Goal: Entertainment & Leisure: Consume media (video, audio)

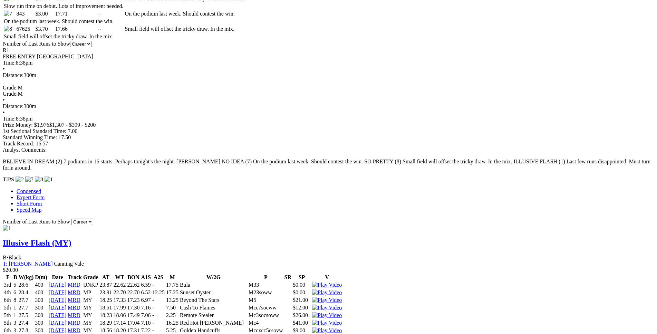
scroll to position [457, 0]
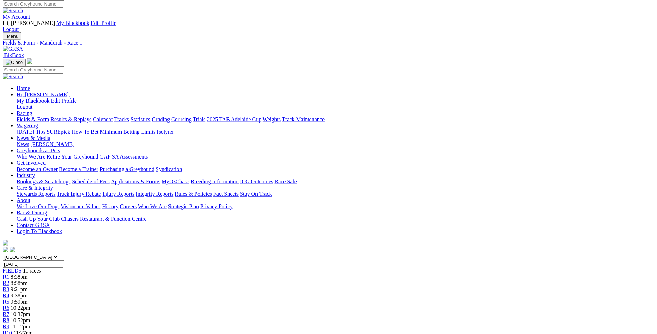
scroll to position [0, 0]
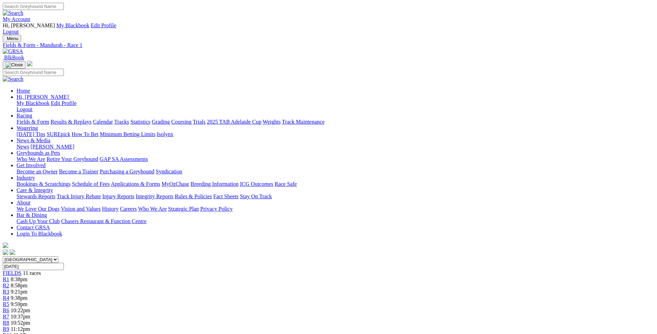
click at [206, 283] on div "R2 8:58pm" at bounding box center [329, 286] width 652 height 6
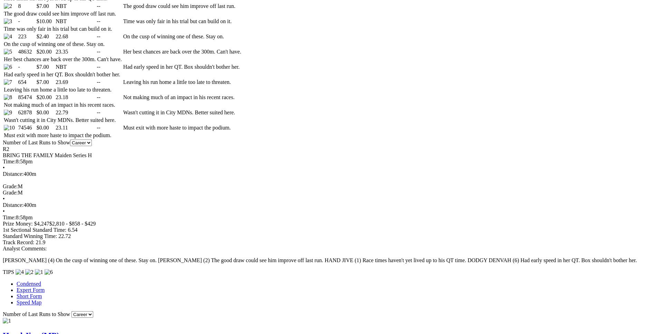
scroll to position [422, 0]
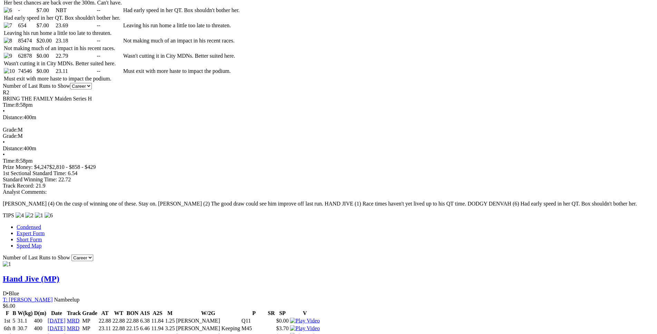
scroll to position [493, 0]
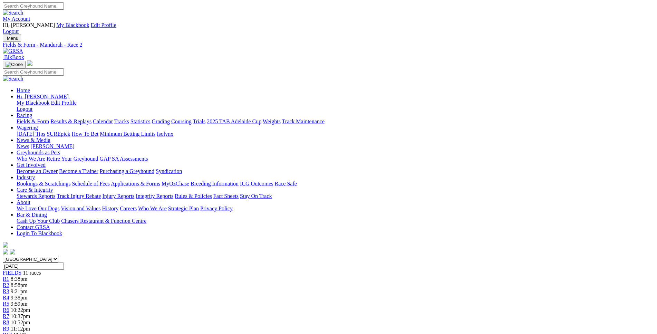
scroll to position [0, 0]
click at [9, 289] on link "R3" at bounding box center [6, 292] width 7 height 6
click at [28, 295] on span "9:38pm" at bounding box center [19, 298] width 17 height 6
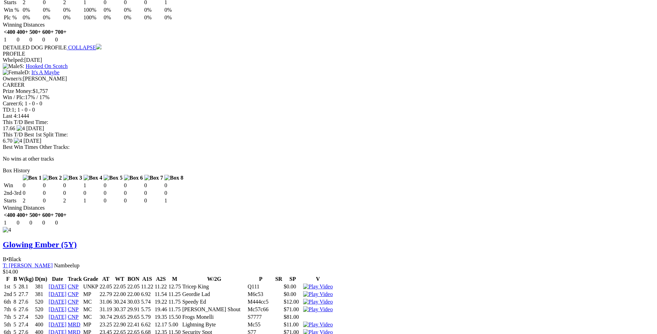
scroll to position [1656, 0]
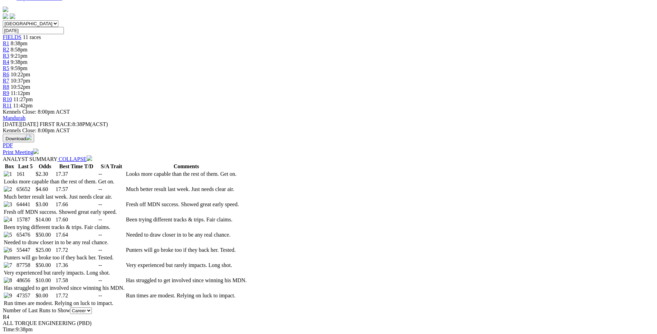
scroll to position [246, 0]
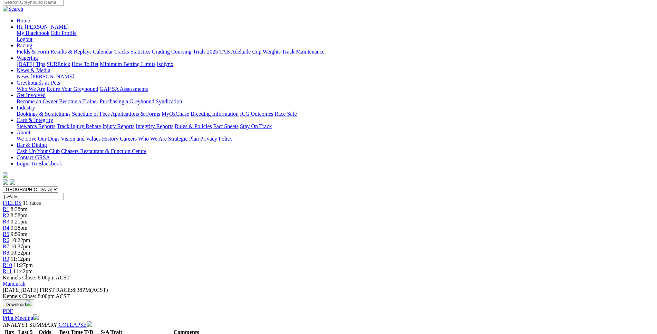
scroll to position [70, 0]
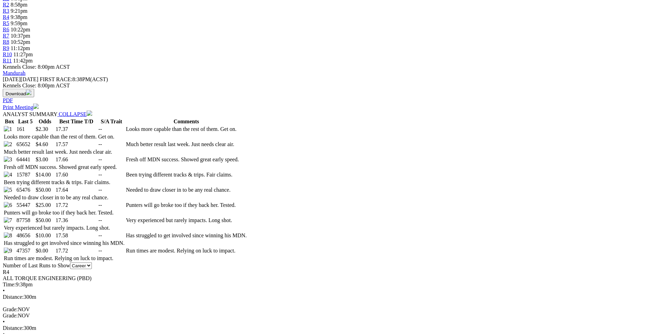
scroll to position [281, 0]
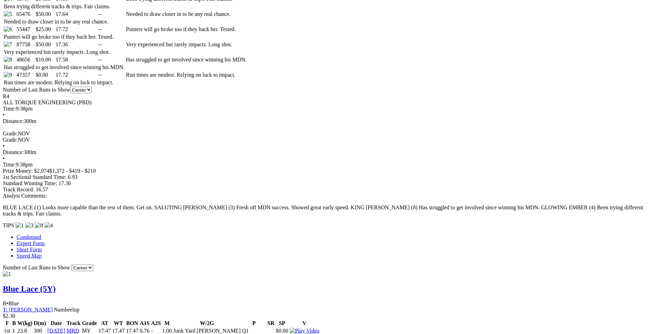
scroll to position [457, 0]
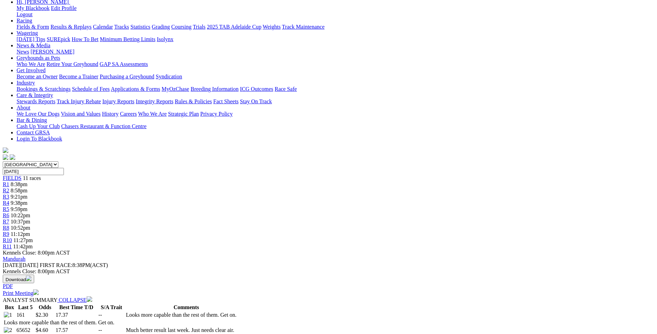
scroll to position [95, 0]
click at [316, 207] on div "R5 9:59pm" at bounding box center [329, 210] width 652 height 6
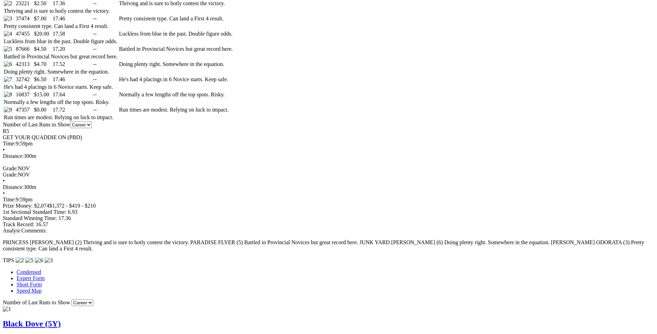
scroll to position [422, 0]
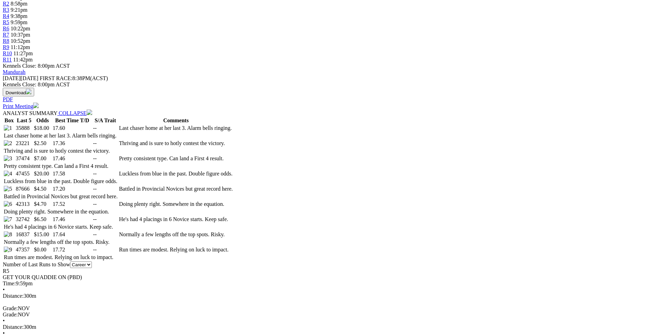
scroll to position [0, 0]
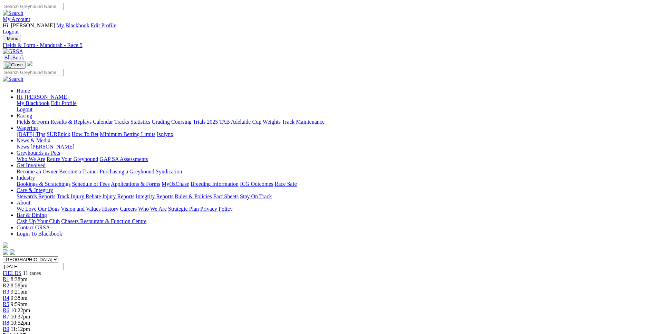
click at [9, 295] on link "R4" at bounding box center [6, 298] width 7 height 6
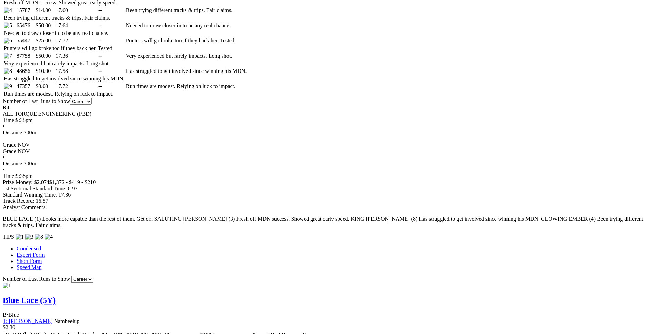
scroll to position [458, 0]
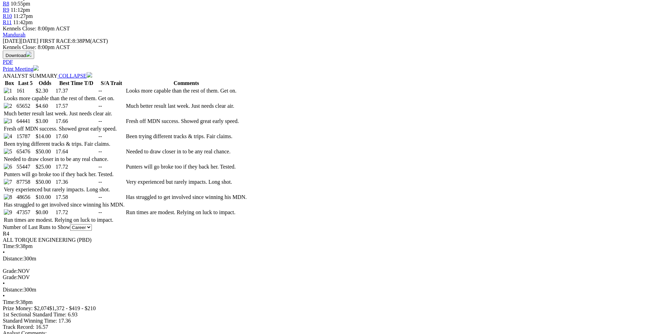
scroll to position [274, 0]
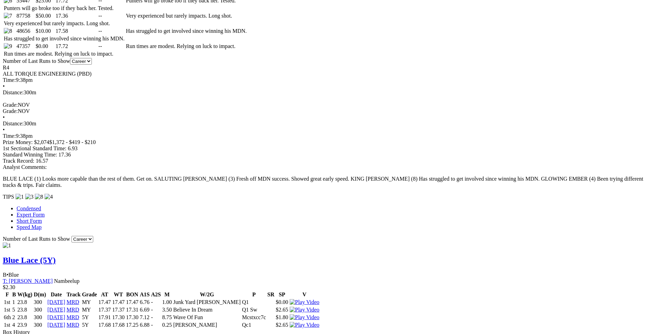
scroll to position [486, 0]
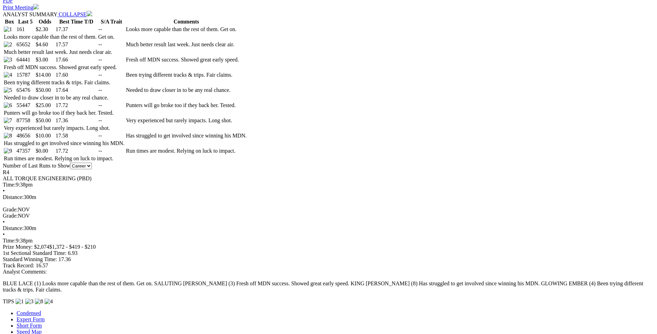
scroll to position [380, 0]
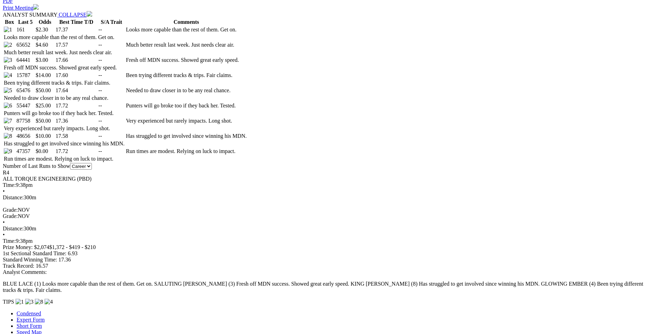
drag, startPoint x: 123, startPoint y: 162, endPoint x: 382, endPoint y: 161, distance: 258.4
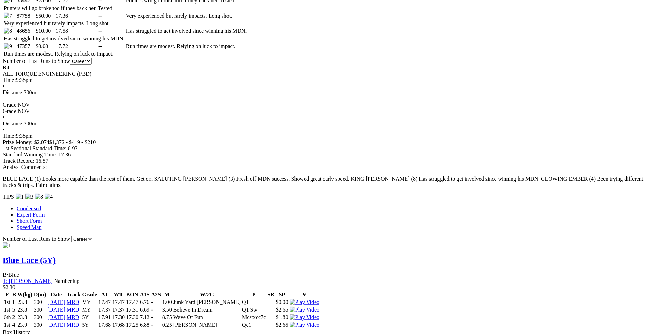
scroll to position [486, 0]
drag, startPoint x: 140, startPoint y: 184, endPoint x: 395, endPoint y: 184, distance: 255.2
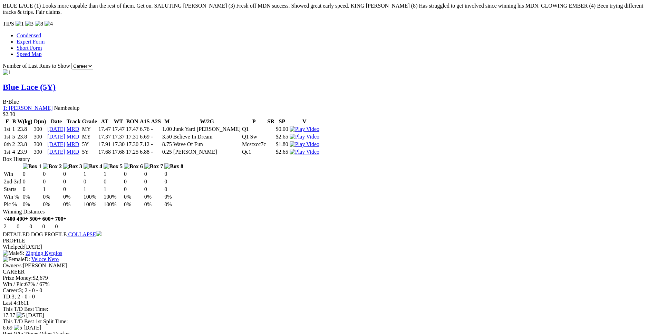
scroll to position [661, 0]
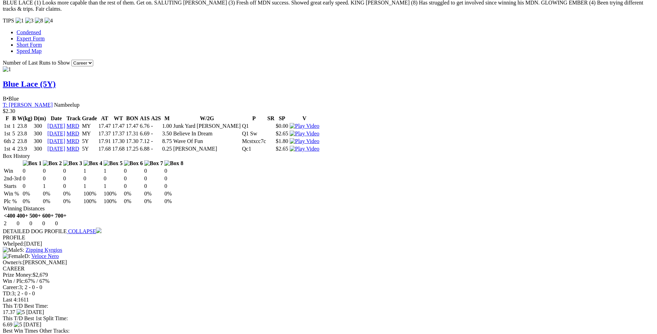
drag, startPoint x: 135, startPoint y: 203, endPoint x: 396, endPoint y: 201, distance: 260.4
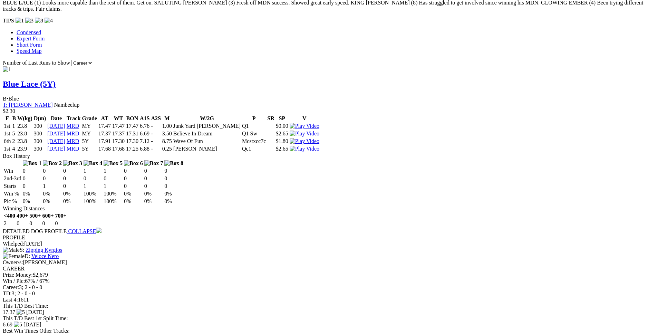
drag, startPoint x: 128, startPoint y: 188, endPoint x: 382, endPoint y: 190, distance: 254.6
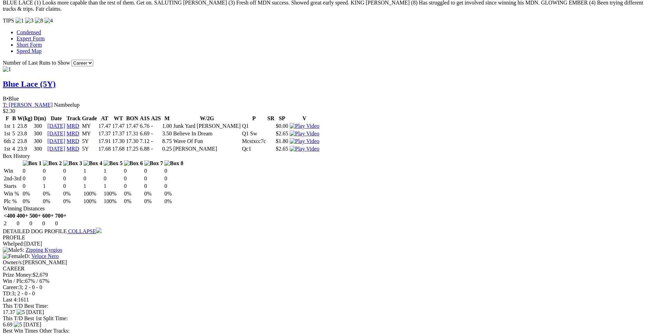
drag, startPoint x: 132, startPoint y: 224, endPoint x: 401, endPoint y: 221, distance: 268.4
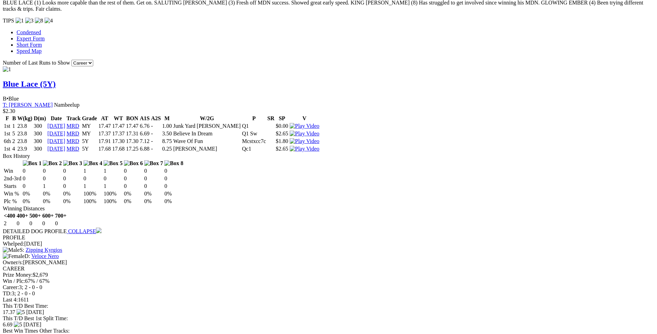
drag, startPoint x: 128, startPoint y: 161, endPoint x: 401, endPoint y: 158, distance: 272.9
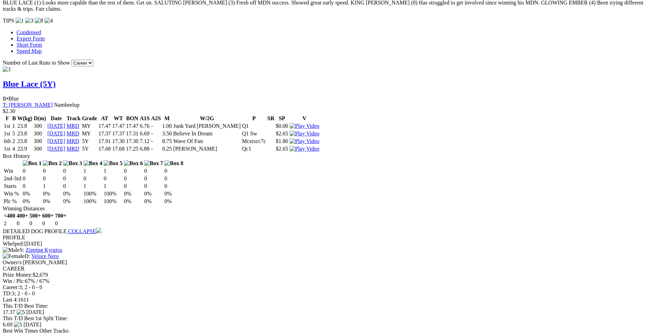
drag, startPoint x: 136, startPoint y: 142, endPoint x: 394, endPoint y: 139, distance: 257.7
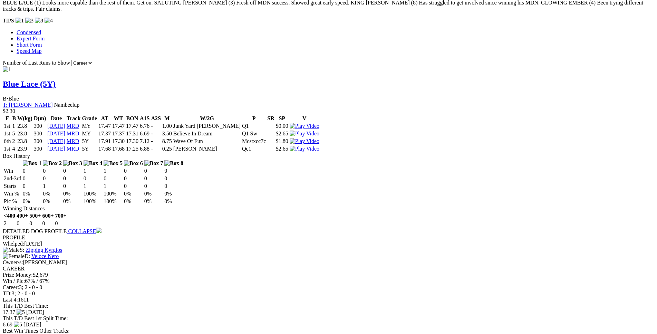
drag, startPoint x: 305, startPoint y: 196, endPoint x: 388, endPoint y: 194, distance: 82.2
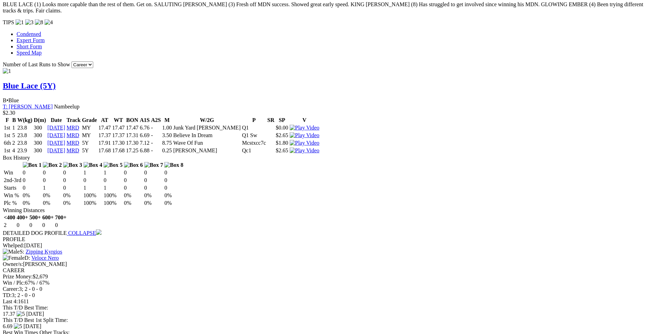
scroll to position [662, 0]
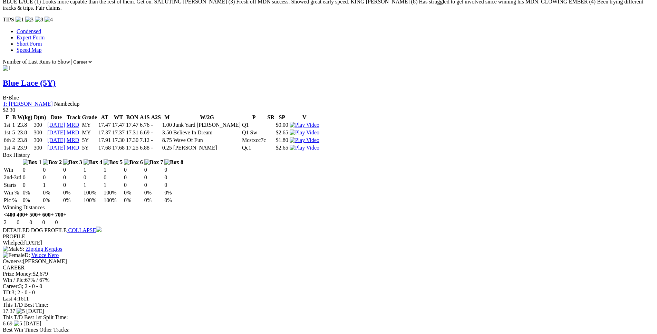
drag, startPoint x: 146, startPoint y: 194, endPoint x: 399, endPoint y: 194, distance: 252.5
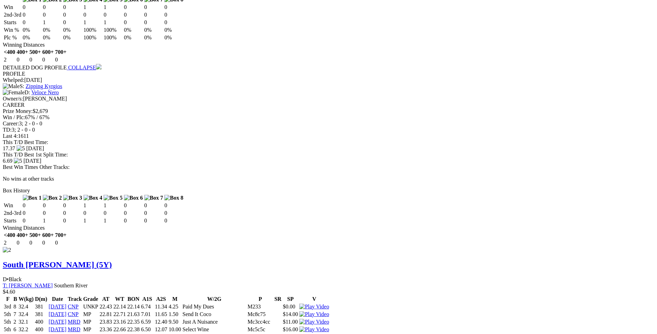
scroll to position [874, 0]
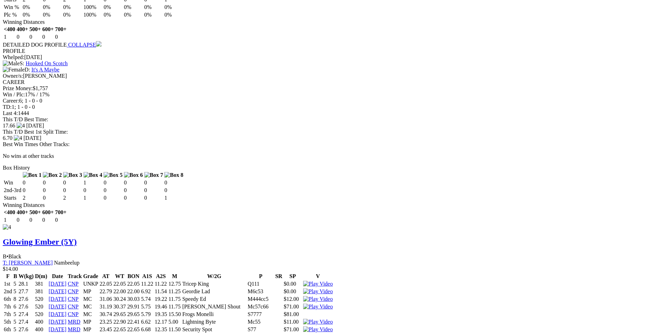
scroll to position [1644, 0]
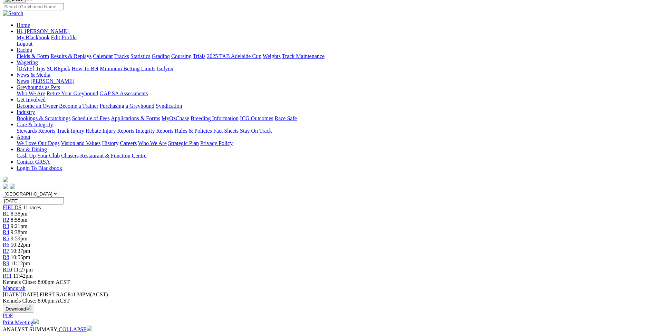
scroll to position [59, 0]
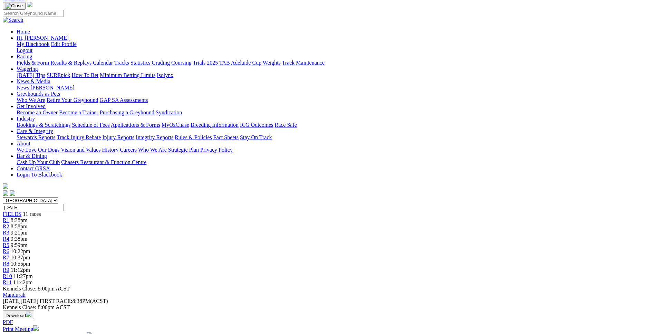
click at [9, 242] on link "R5" at bounding box center [6, 245] width 7 height 6
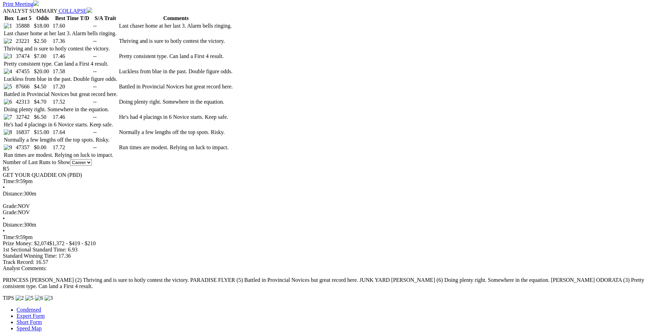
scroll to position [388, 0]
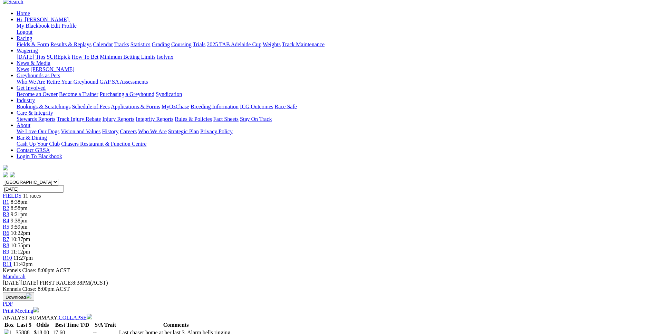
scroll to position [0, 0]
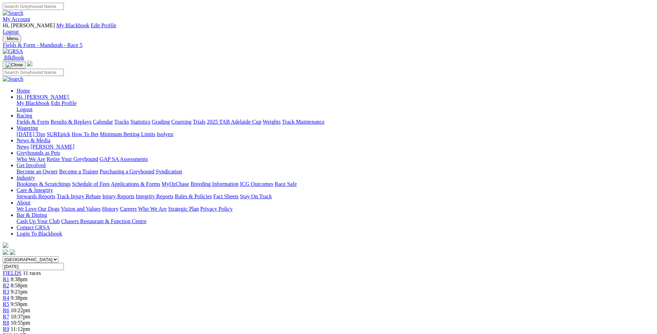
click at [350, 307] on div "R6 10:22pm" at bounding box center [329, 310] width 652 height 6
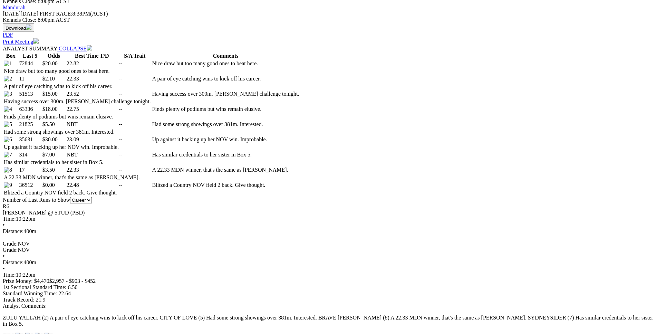
scroll to position [457, 0]
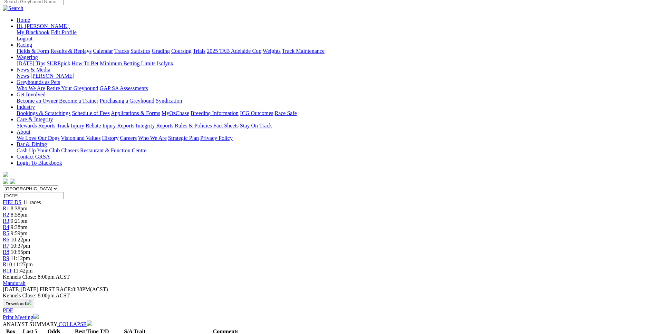
scroll to position [70, 0]
